Goal: Communication & Community: Answer question/provide support

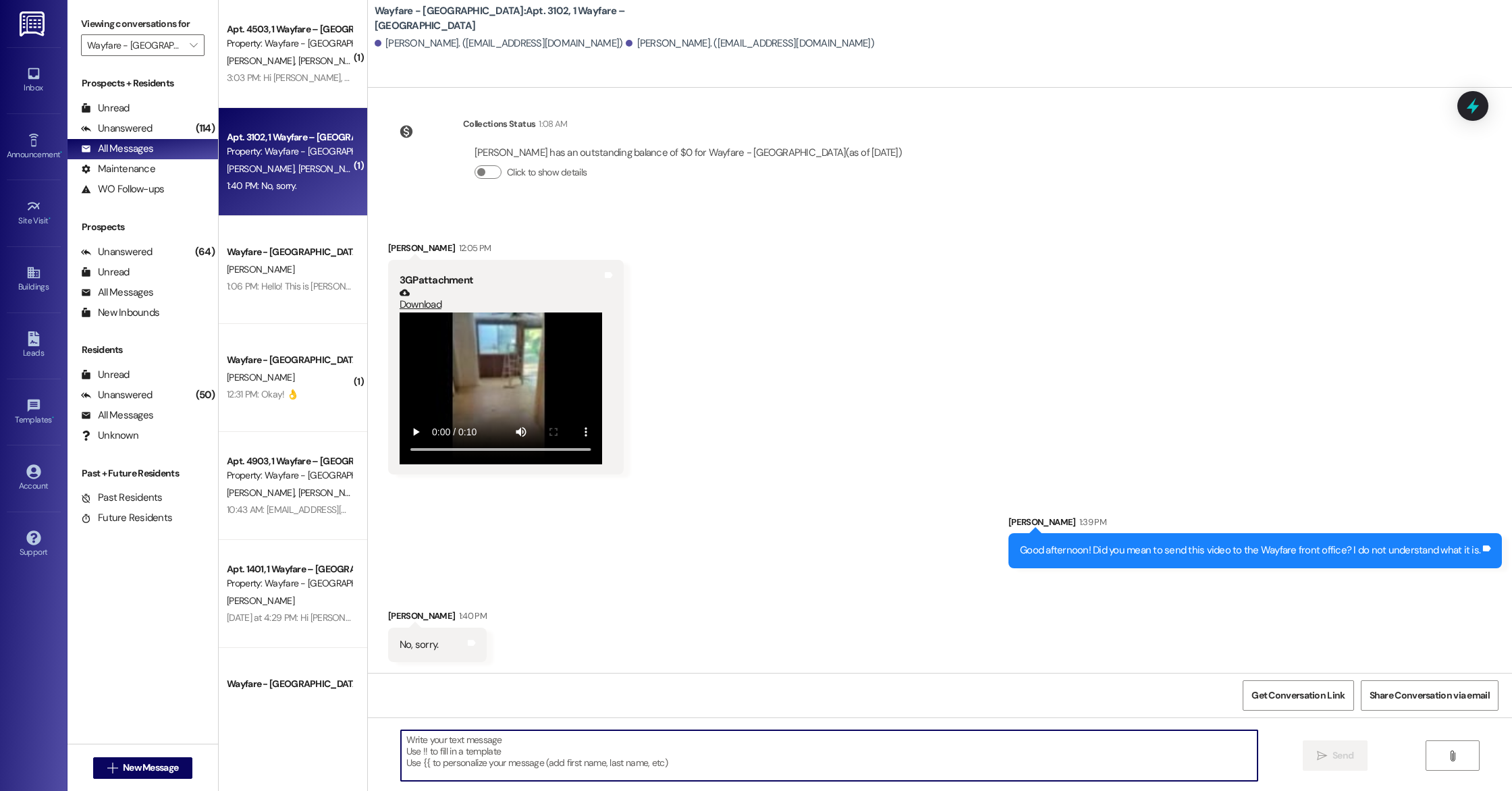
scroll to position [10304, 0]
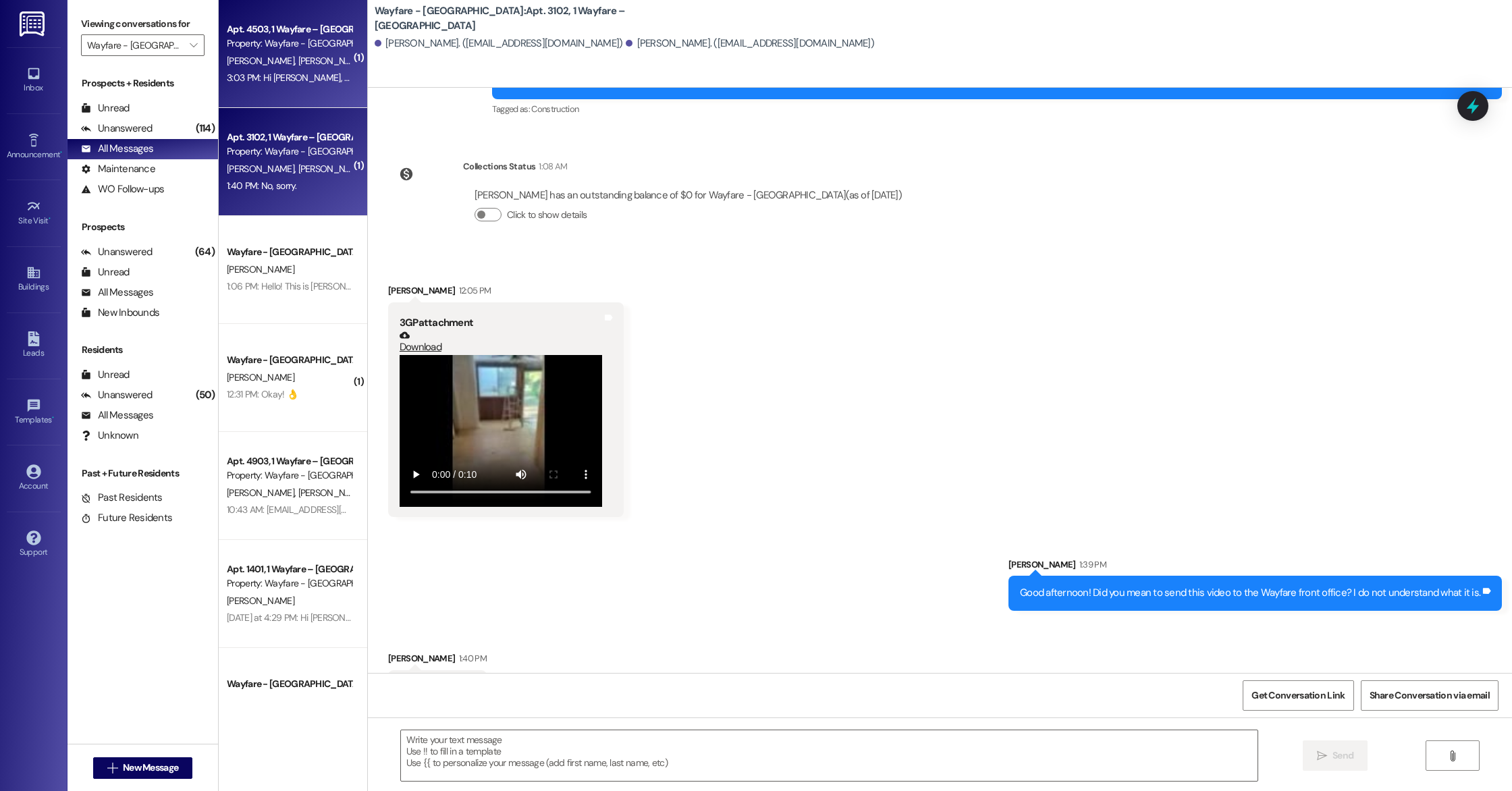
click at [291, 66] on div "[PERSON_NAME] [PERSON_NAME]" at bounding box center [289, 61] width 127 height 17
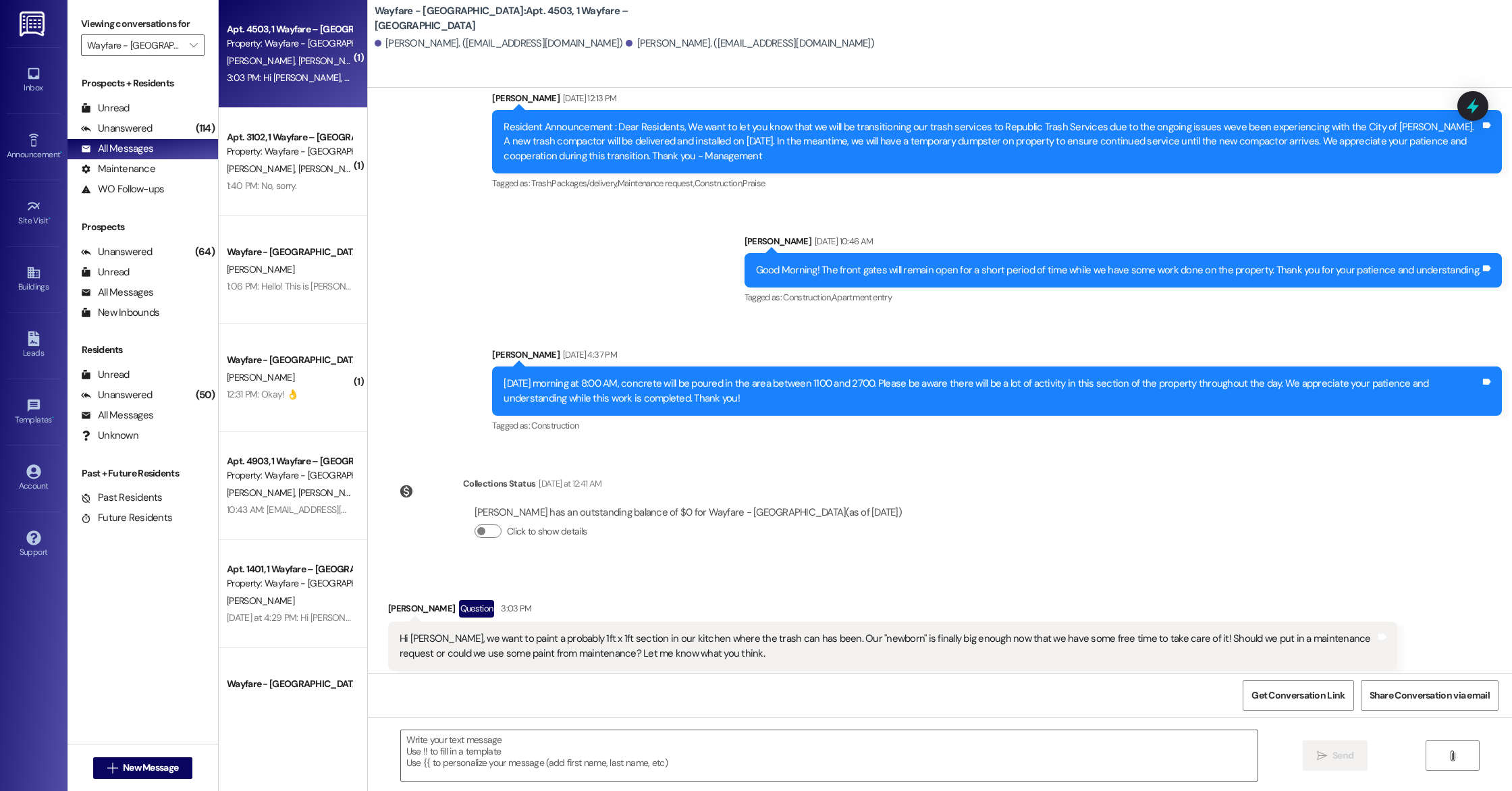
scroll to position [9772, 0]
click at [538, 716] on textarea at bounding box center [828, 756] width 856 height 51
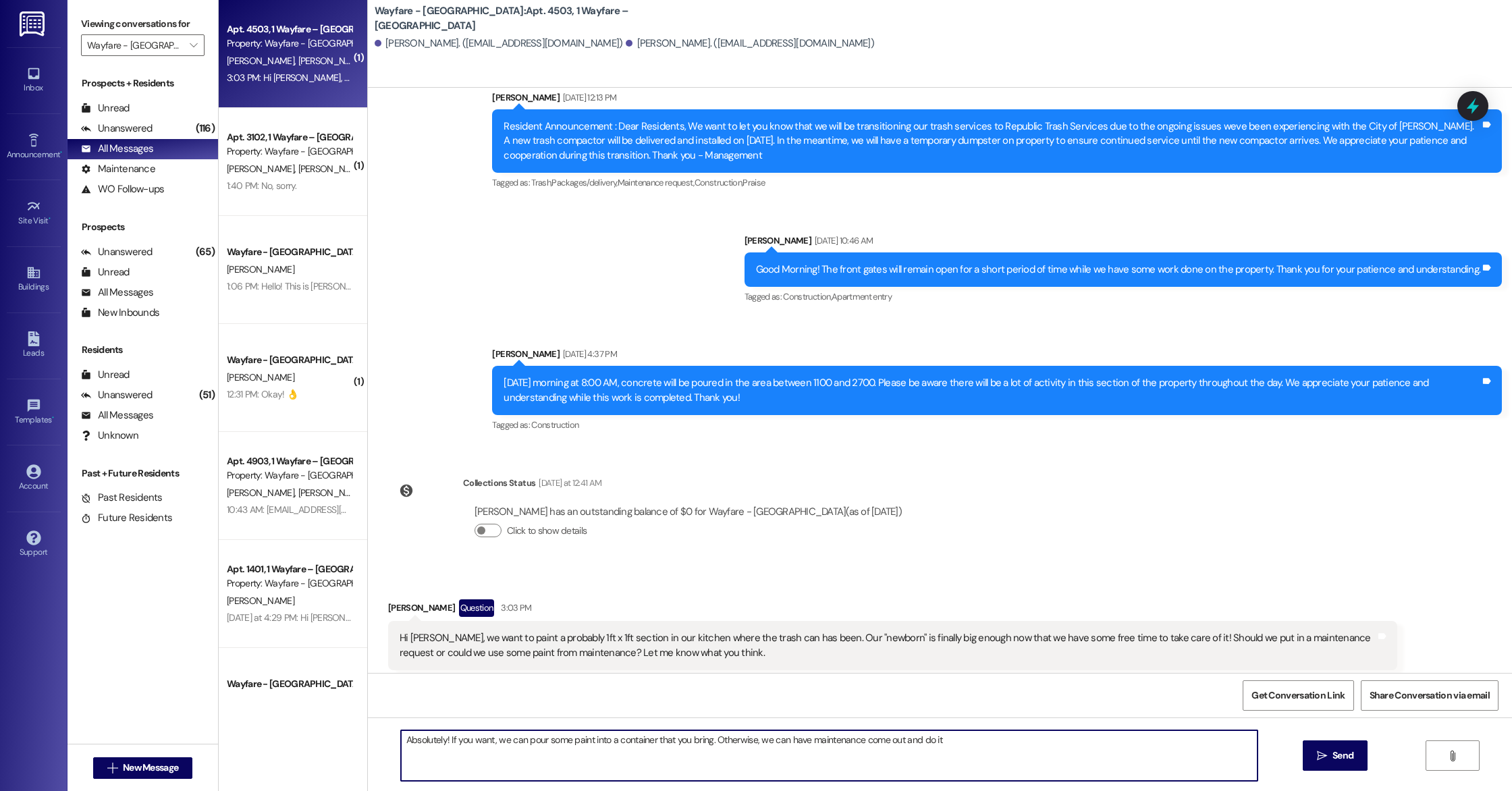
type textarea "Absolutely! If you want, we can pour some paint into a container that you bring…"
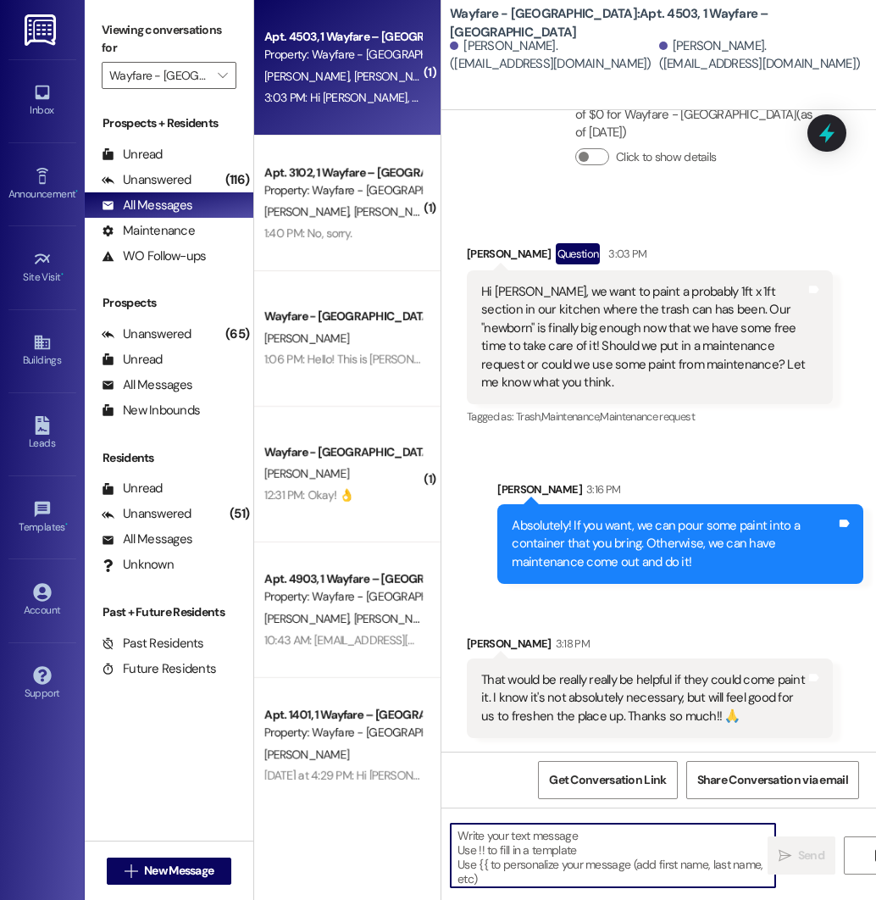
scroll to position [17081, 0]
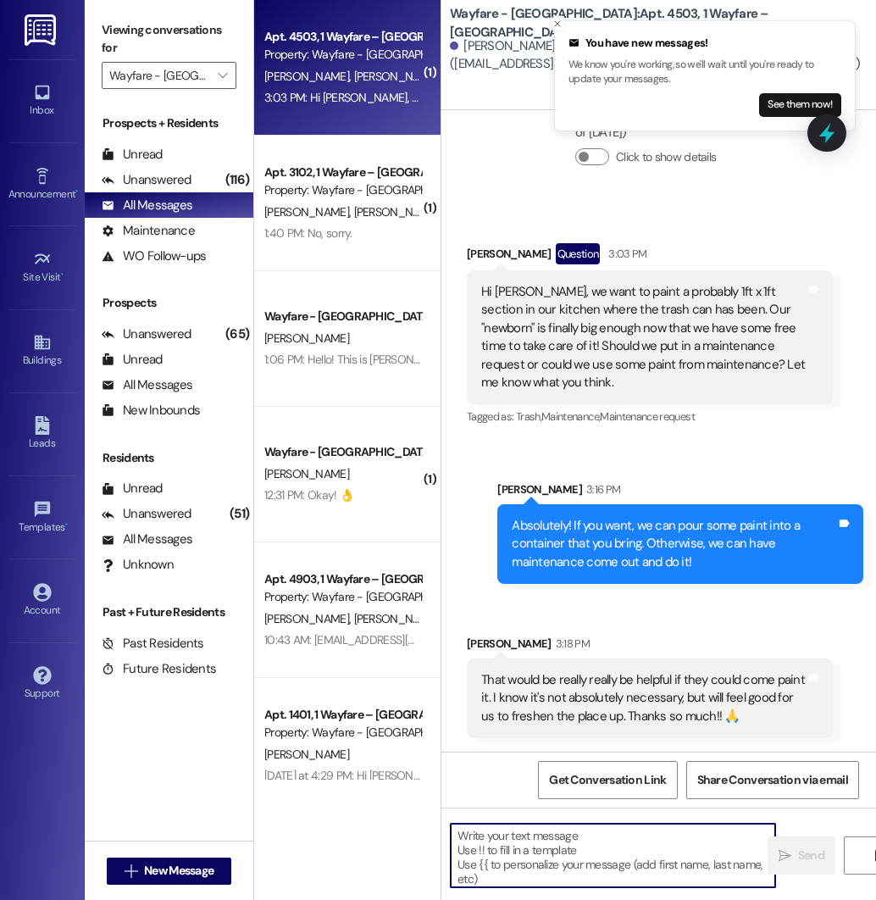
click at [563, 835] on textarea at bounding box center [613, 856] width 325 height 64
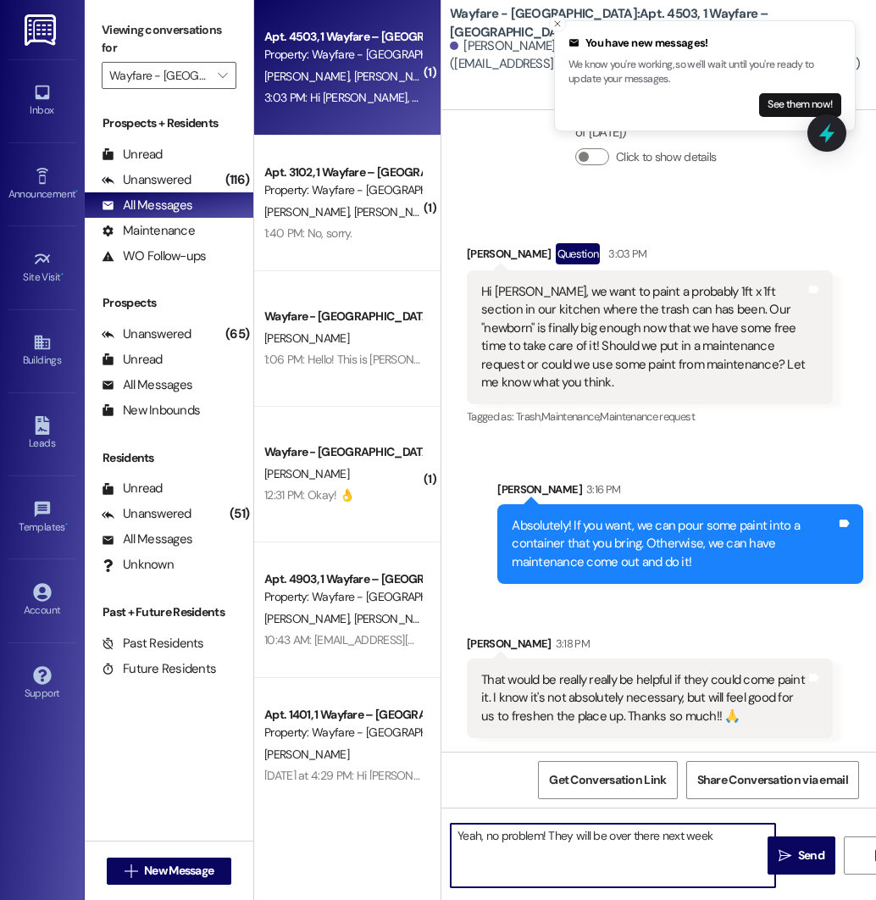
type textarea "Yeah, no problem! They will be over there next week."
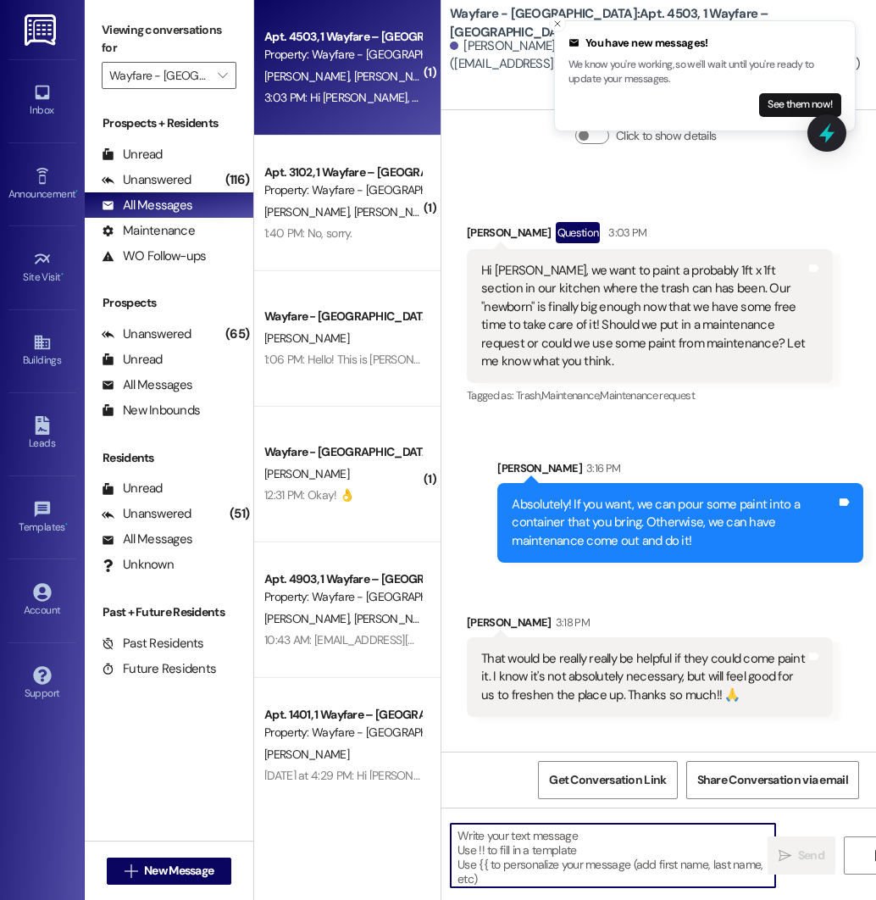
scroll to position [17080, 0]
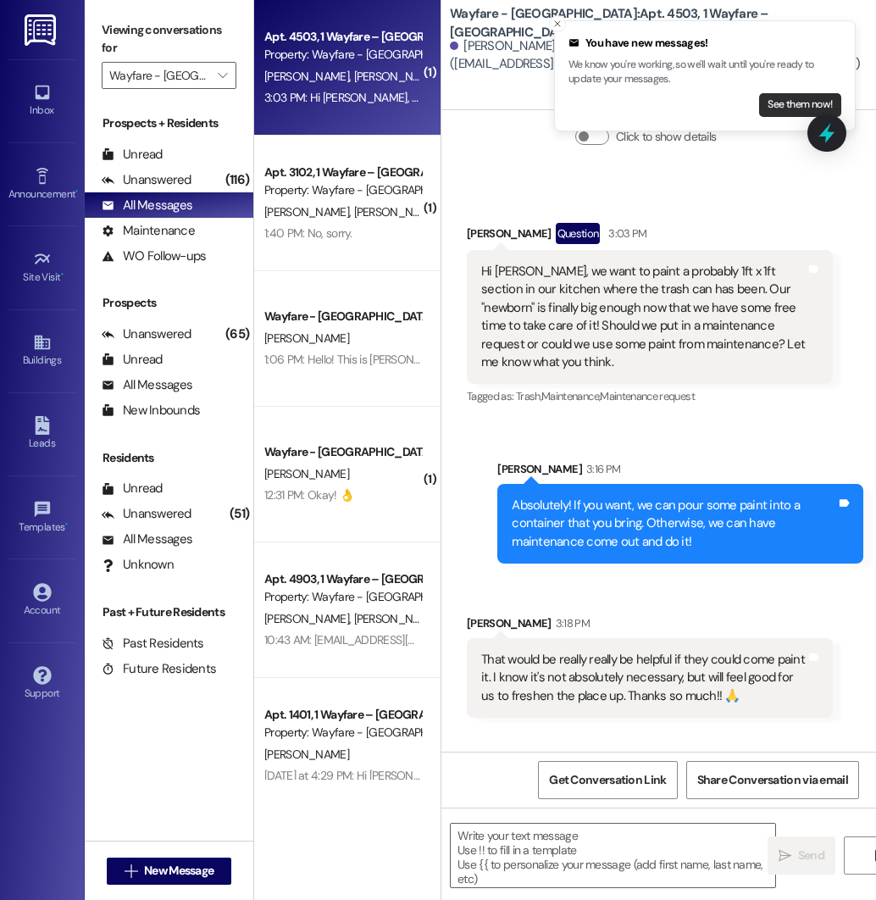
click at [791, 110] on button "See them now!" at bounding box center [800, 105] width 82 height 24
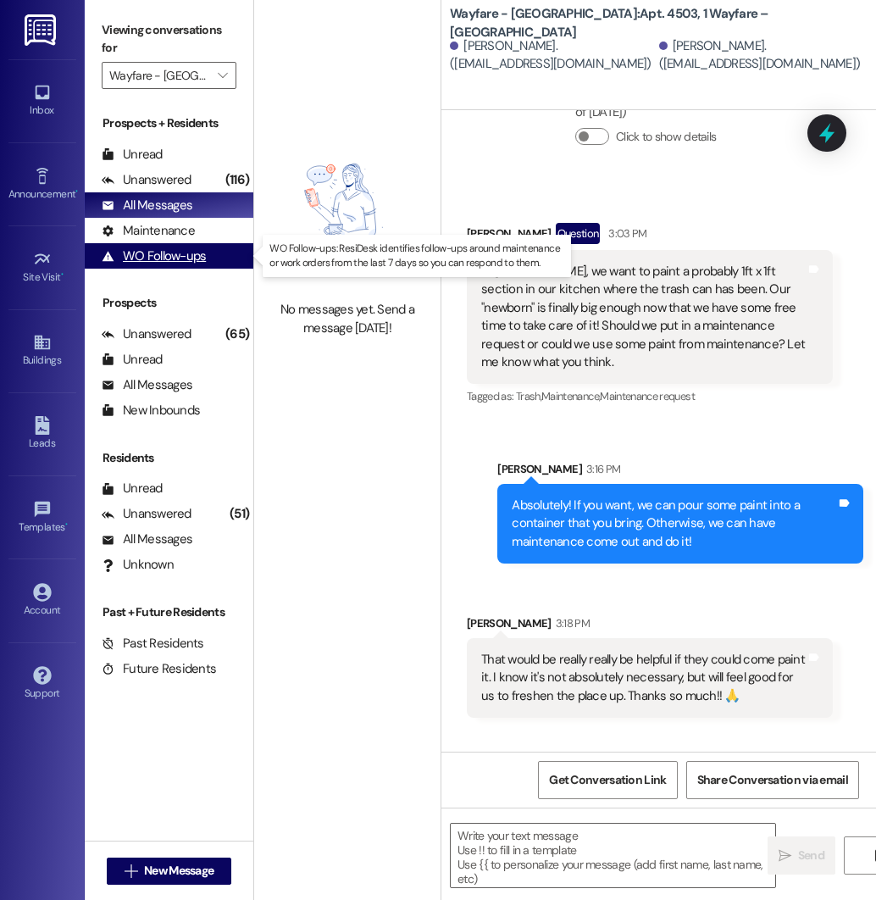
click at [142, 252] on div "WO Follow-ups" at bounding box center [154, 256] width 104 height 18
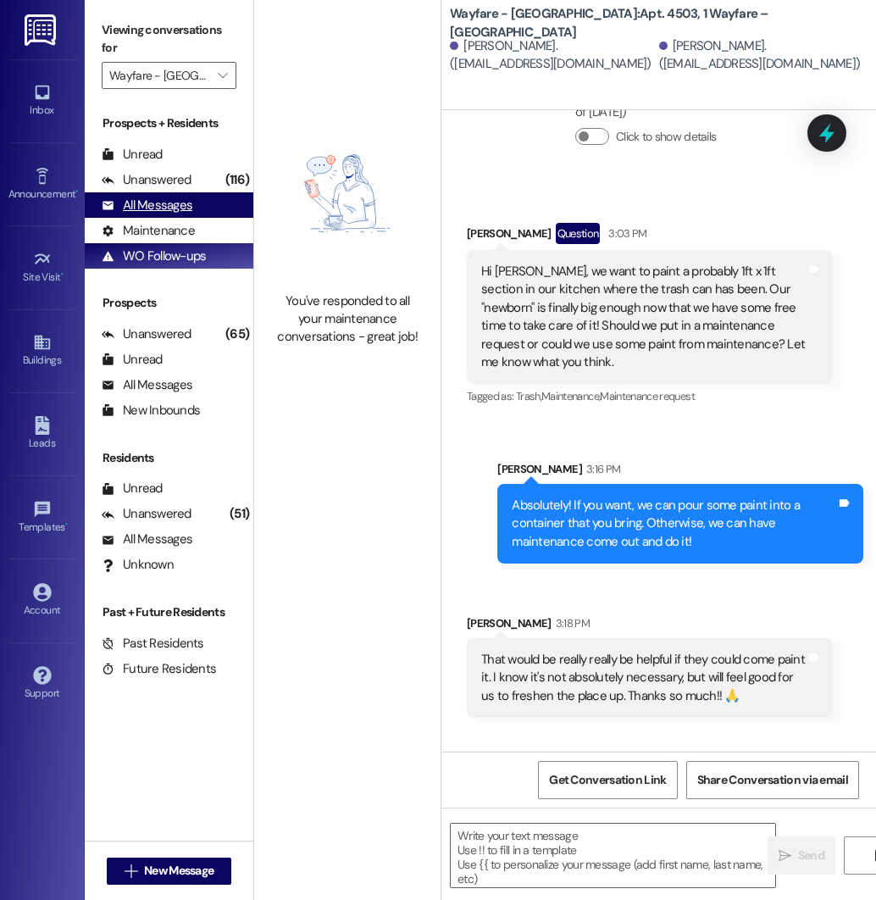
click at [153, 202] on div "All Messages" at bounding box center [147, 206] width 91 height 18
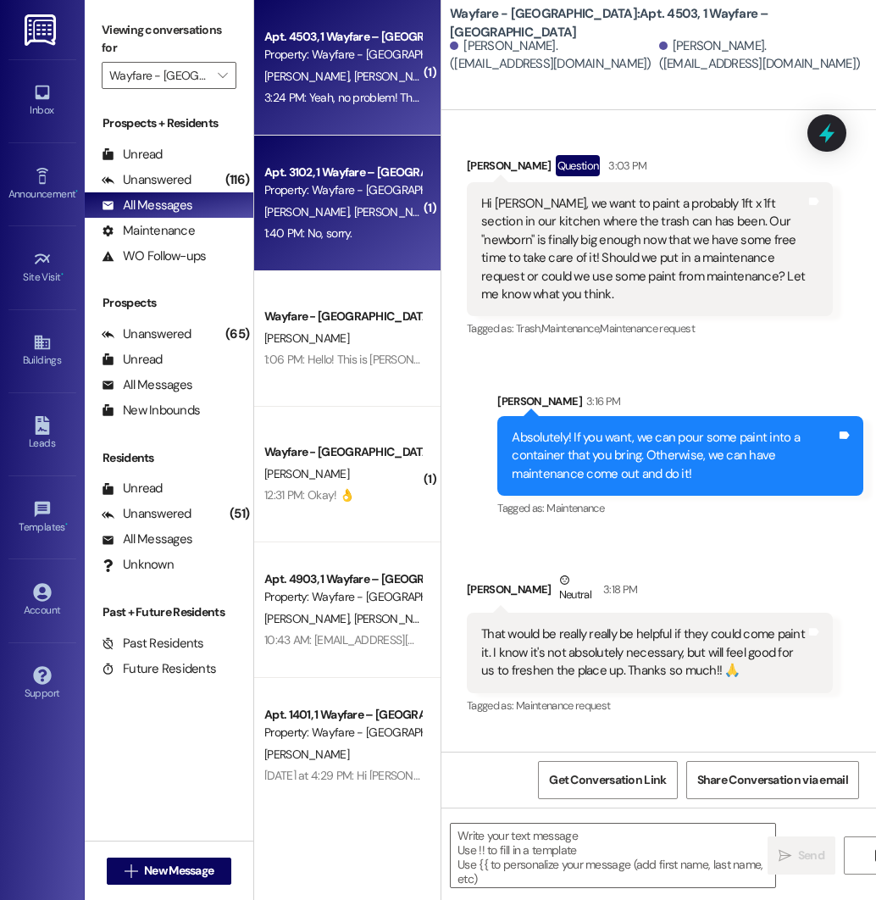
click at [354, 208] on span "[PERSON_NAME]" at bounding box center [396, 211] width 85 height 15
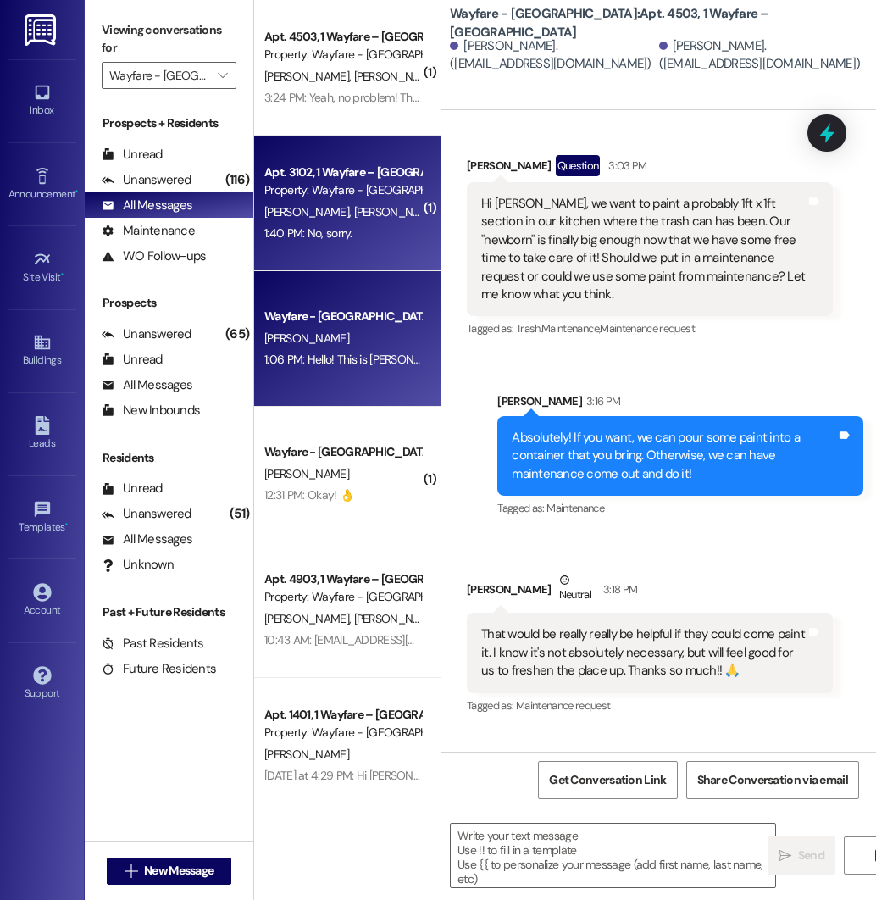
scroll to position [17953, 0]
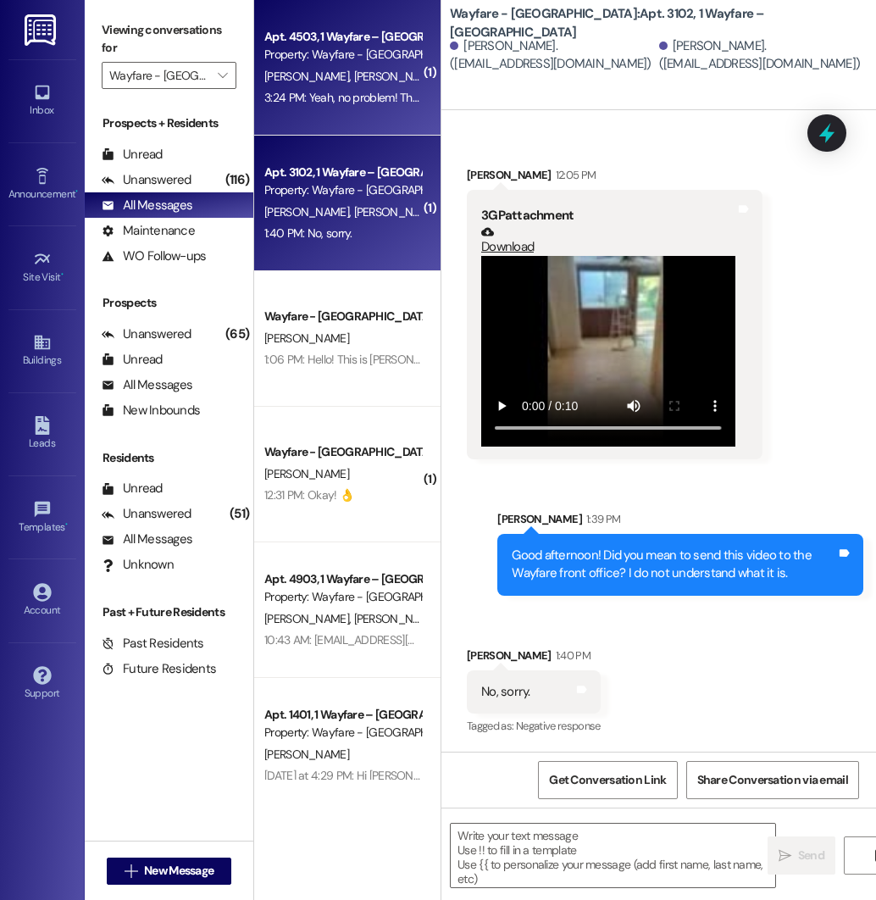
click at [330, 92] on div "3:24 PM: Yeah, no problem! They will be over there next week. 3:24 PM: Yeah, no…" at bounding box center [415, 97] width 302 height 15
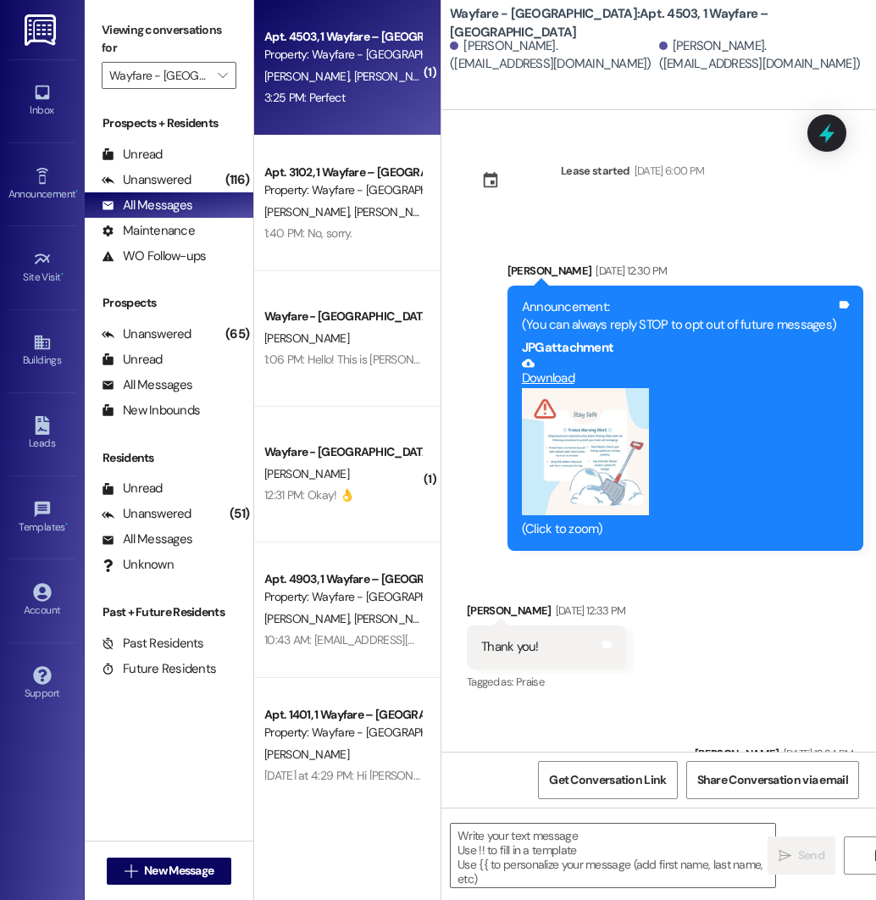
scroll to position [17409, 0]
